Goal: Task Accomplishment & Management: Manage account settings

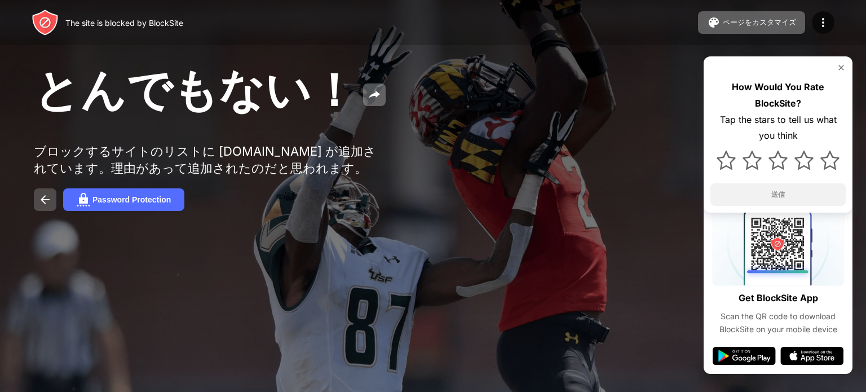
click at [47, 211] on button at bounding box center [45, 199] width 23 height 23
